Goal: Task Accomplishment & Management: Manage account settings

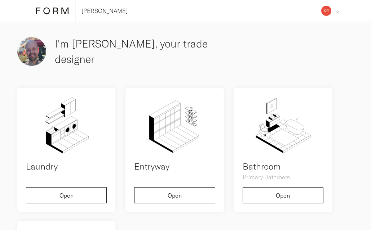
click at [336, 12] on icon at bounding box center [337, 12] width 4 height 4
click at [358, 63] on div "[PERSON_NAME] Address Collaborators Profile Deposits Log out Projects View all …" at bounding box center [185, 225] width 371 height 450
click at [325, 10] on img at bounding box center [326, 11] width 10 height 10
click at [293, 69] on span "Profile" at bounding box center [292, 69] width 17 height 6
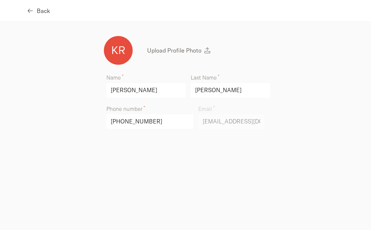
click at [38, 11] on span "Back" at bounding box center [43, 11] width 13 height 6
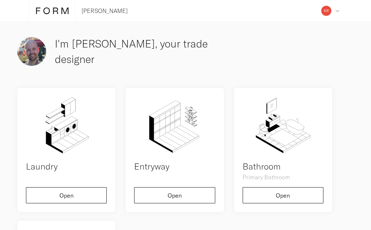
click at [62, 49] on h3 "I'm [PERSON_NAME], your trade designer" at bounding box center [139, 51] width 169 height 31
click at [36, 52] on img at bounding box center [31, 51] width 29 height 29
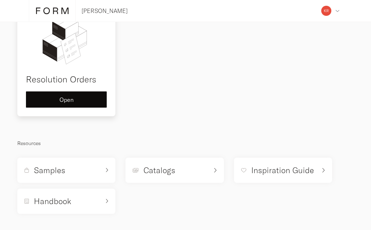
scroll to position [218, 0]
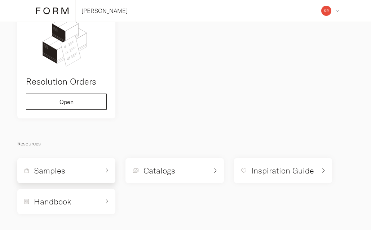
click at [55, 170] on h5 "Samples" at bounding box center [49, 170] width 31 height 11
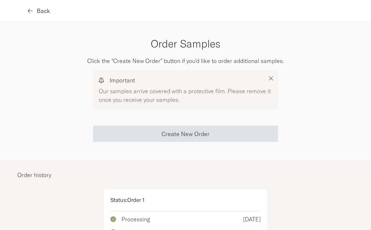
click at [43, 10] on span "Back" at bounding box center [43, 11] width 13 height 6
click at [40, 10] on span "Back" at bounding box center [43, 11] width 13 height 6
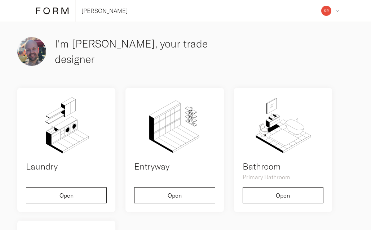
click at [47, 11] on icon at bounding box center [52, 11] width 32 height 8
click at [50, 9] on icon at bounding box center [52, 11] width 32 height 8
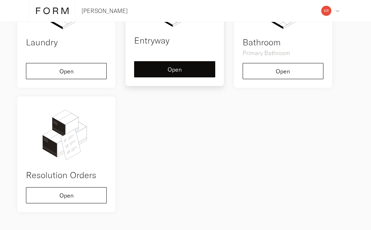
scroll to position [125, 0]
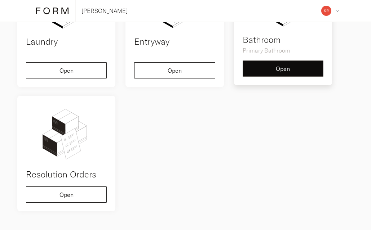
click at [276, 68] on span "Open" at bounding box center [283, 69] width 14 height 6
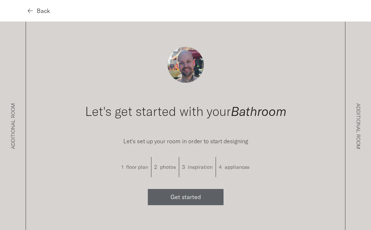
click at [40, 10] on span "Back" at bounding box center [43, 11] width 13 height 6
